Goal: Transaction & Acquisition: Purchase product/service

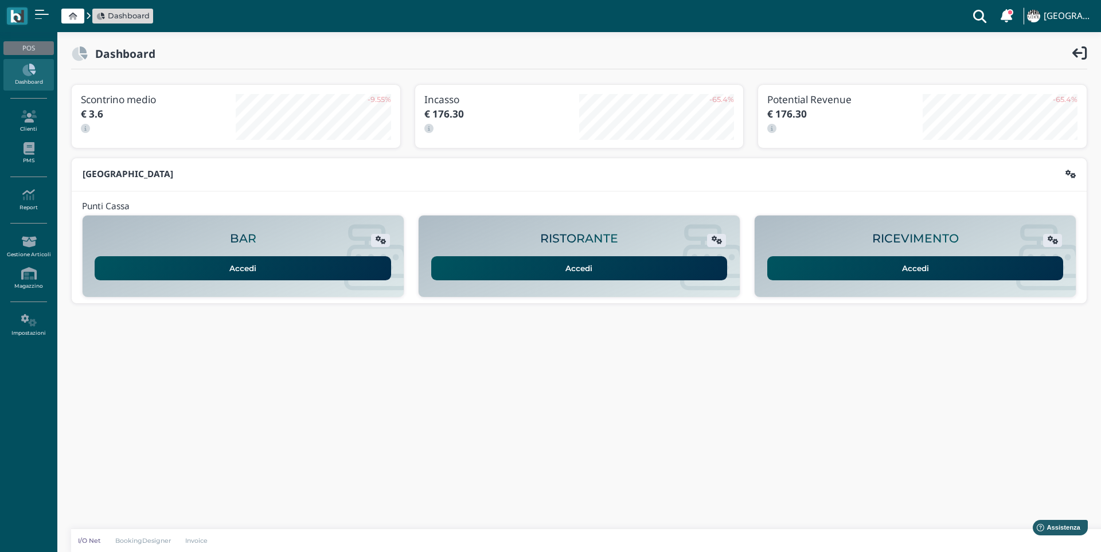
click at [820, 269] on link "Accedi" at bounding box center [915, 268] width 296 height 24
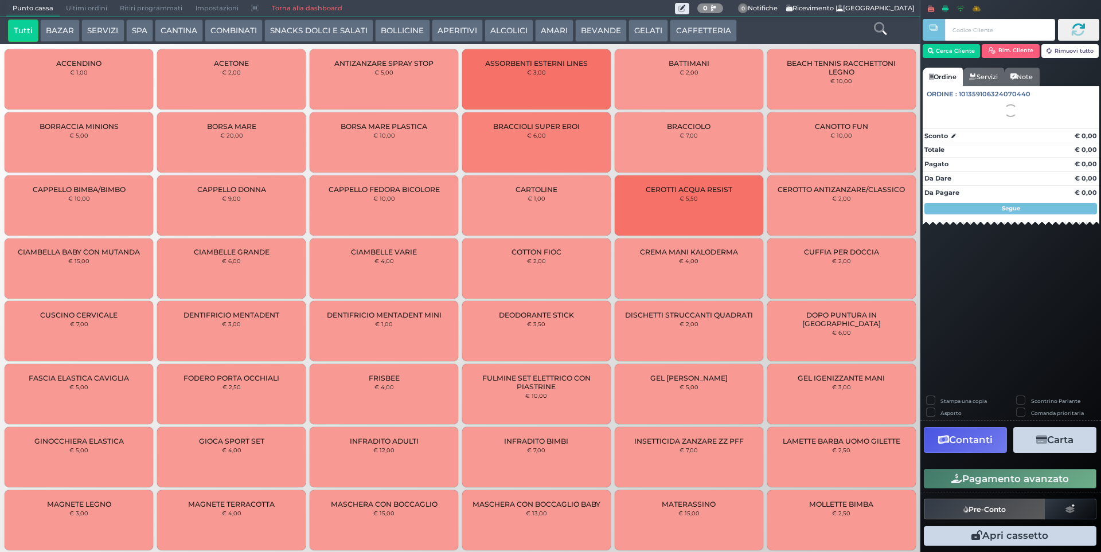
click at [103, 32] on button "SERVIZI" at bounding box center [102, 30] width 42 height 23
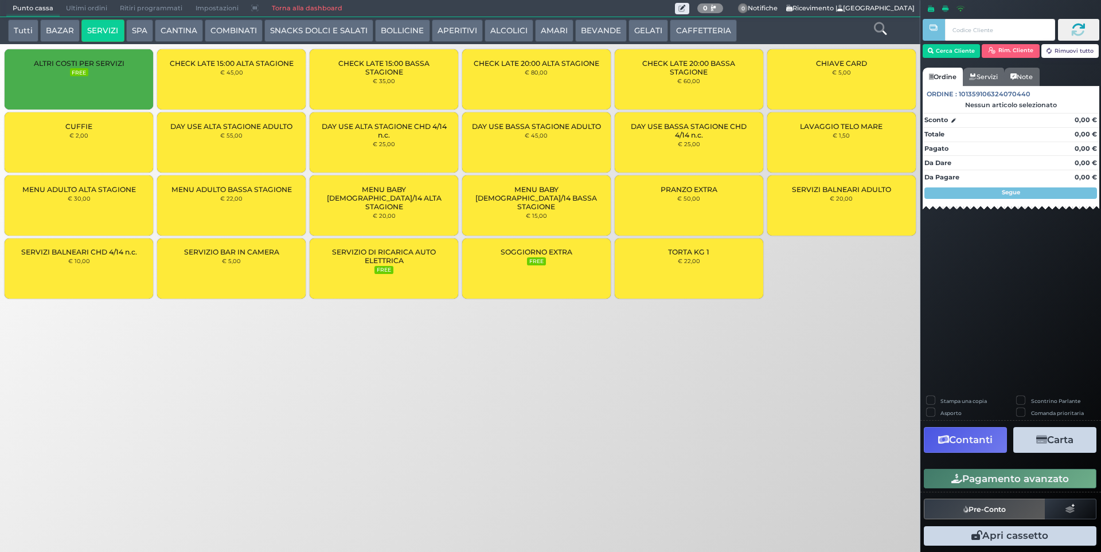
click at [814, 130] on span "LAVAGGIO TELO MARE" at bounding box center [841, 126] width 83 height 9
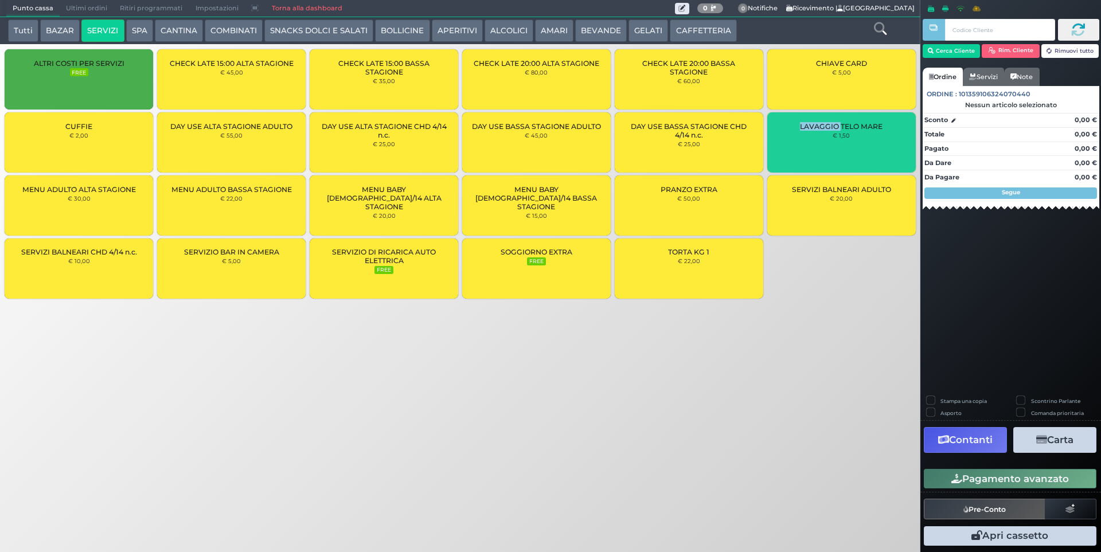
click at [814, 130] on span "LAVAGGIO TELO MARE" at bounding box center [841, 126] width 83 height 9
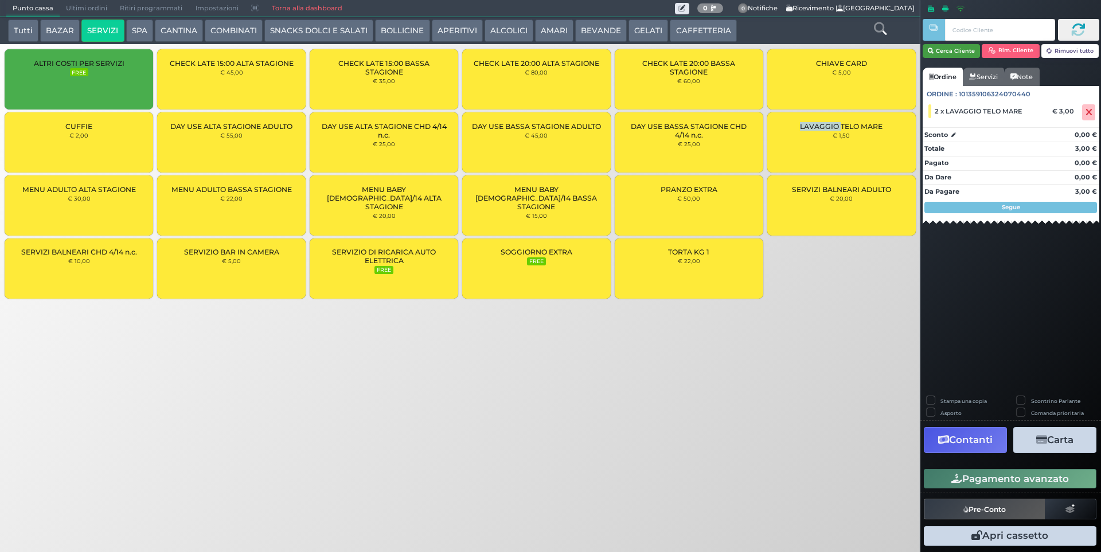
click at [972, 57] on button "Cerca Cliente" at bounding box center [951, 51] width 58 height 14
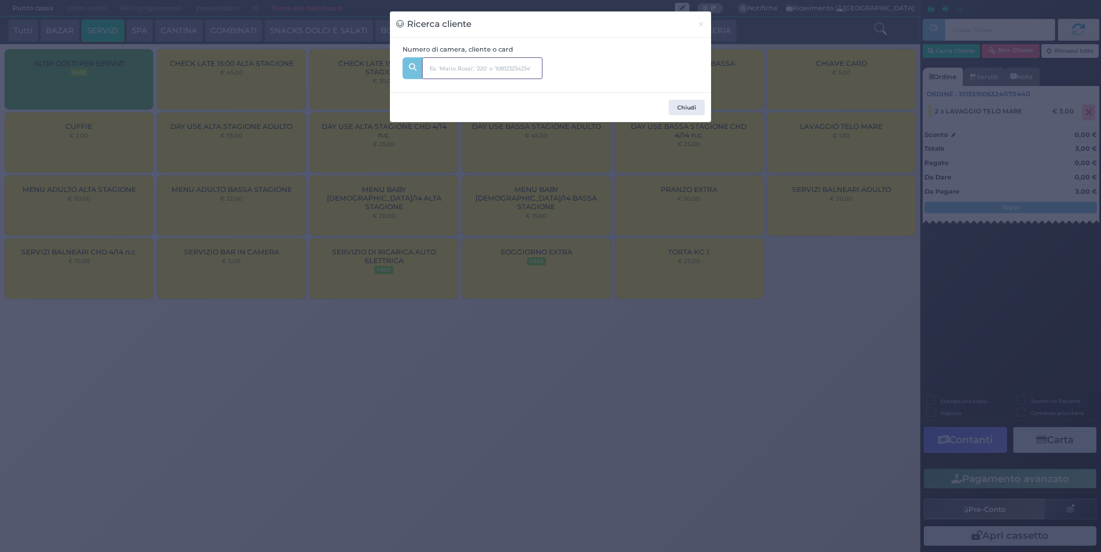
click at [453, 65] on input "text" at bounding box center [482, 68] width 120 height 22
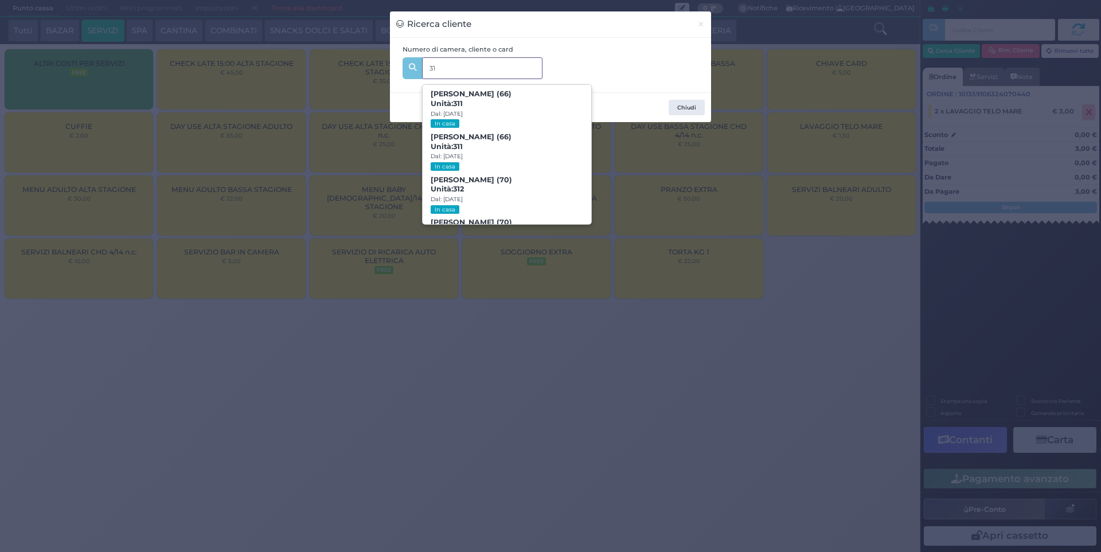
type input "314"
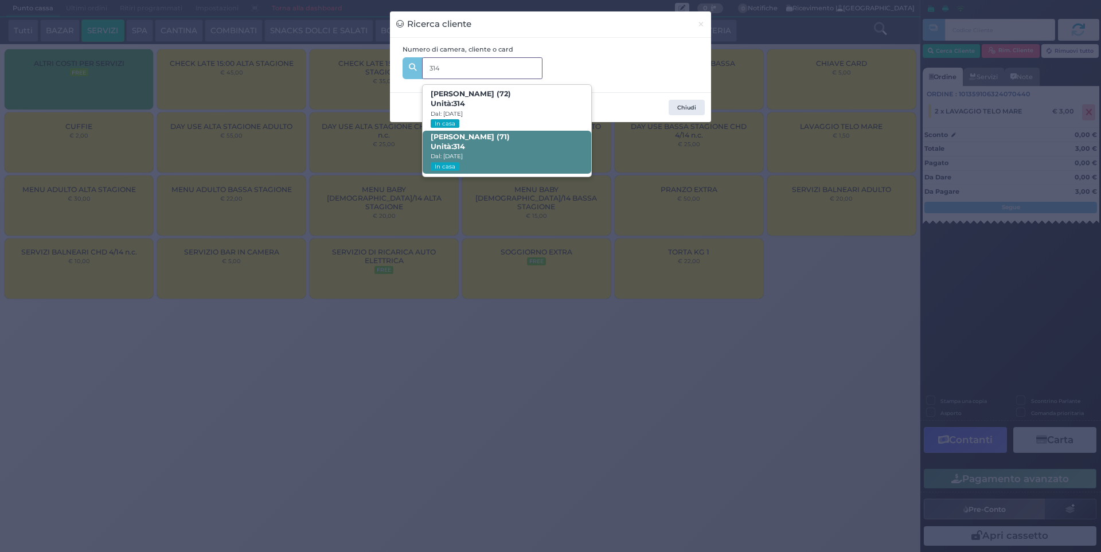
click at [519, 149] on span "Silvana Formaggia (71) Unità: 314 Dal: 08/09/2025 In casa" at bounding box center [507, 152] width 168 height 43
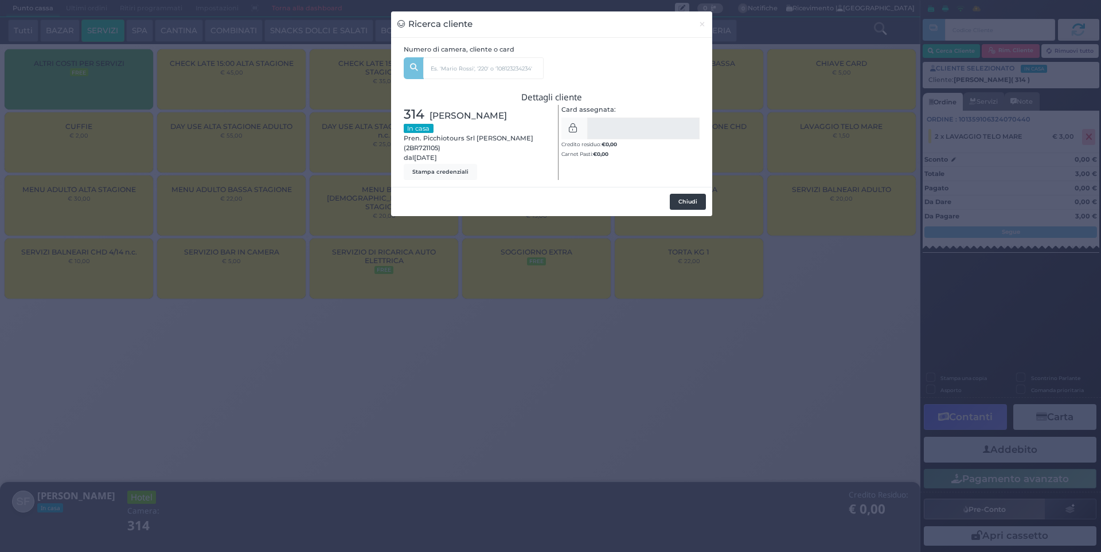
click at [688, 197] on button "Chiudi" at bounding box center [688, 202] width 36 height 16
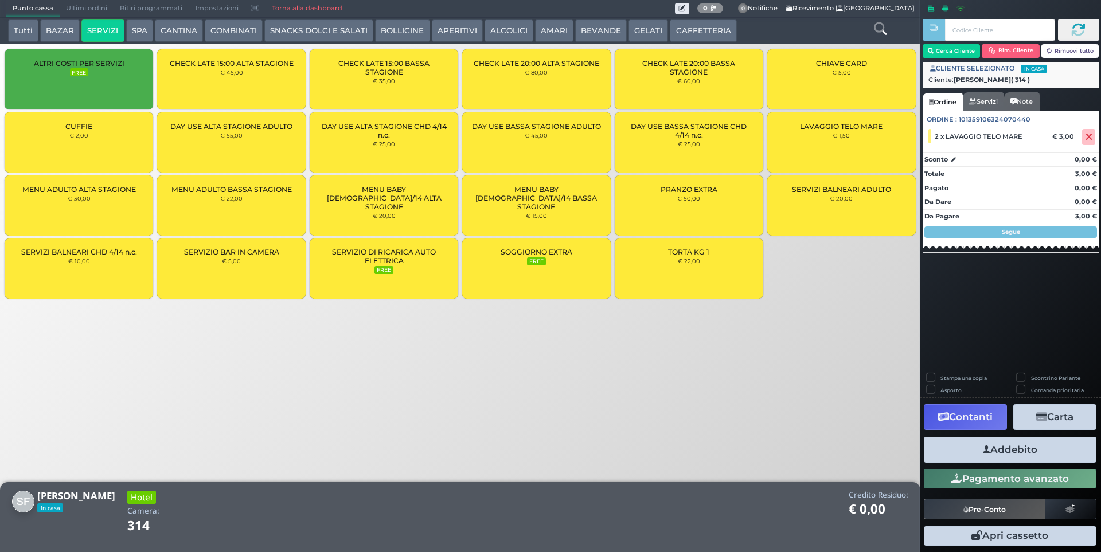
click at [1023, 447] on button "Addebito" at bounding box center [1010, 450] width 173 height 26
